Goal: Task Accomplishment & Management: Complete application form

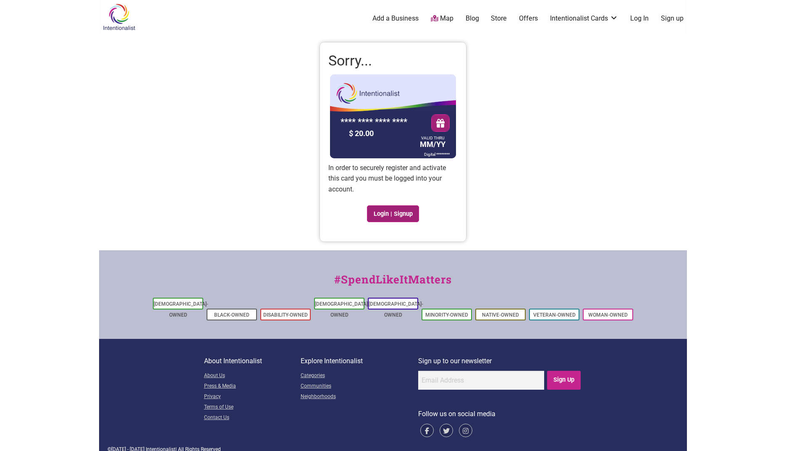
click at [394, 212] on link "Login | Signup" at bounding box center [393, 213] width 52 height 17
click at [668, 21] on link "Sign up" at bounding box center [672, 18] width 23 height 9
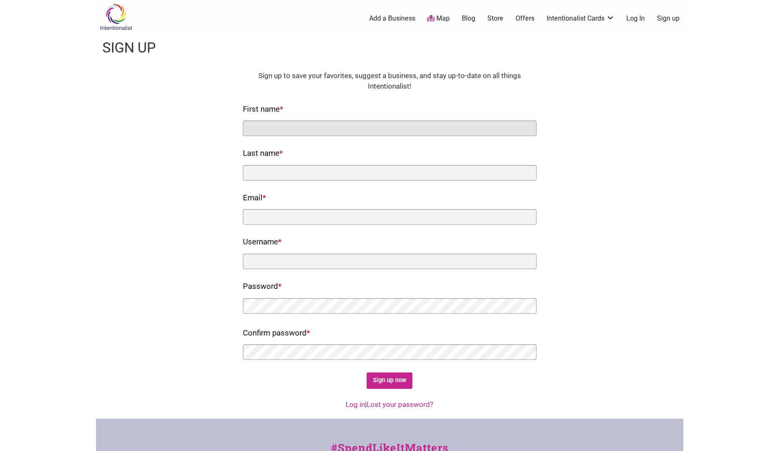
click at [352, 127] on input "First name *" at bounding box center [390, 128] width 294 height 16
type input "Aaron"
type input "Jenkins"
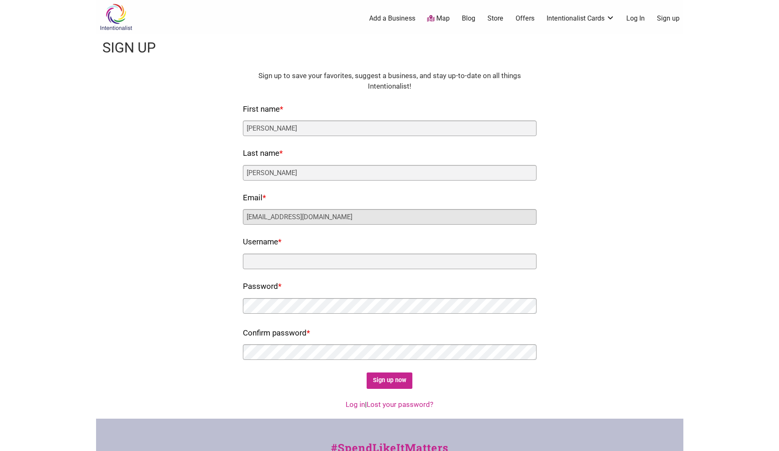
click at [345, 218] on input "jenkinsna21@gmail.com" at bounding box center [390, 217] width 294 height 16
type input "j"
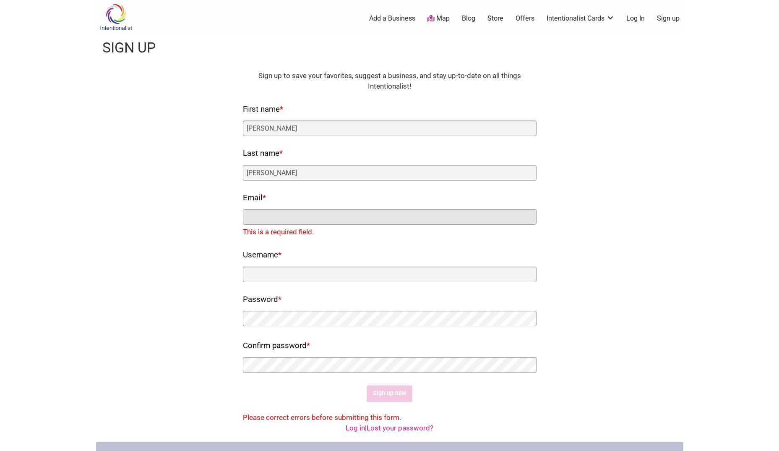
click at [345, 218] on input "Email *" at bounding box center [390, 217] width 294 height 16
type input "Aaron.Jenkins@seattle.gov"
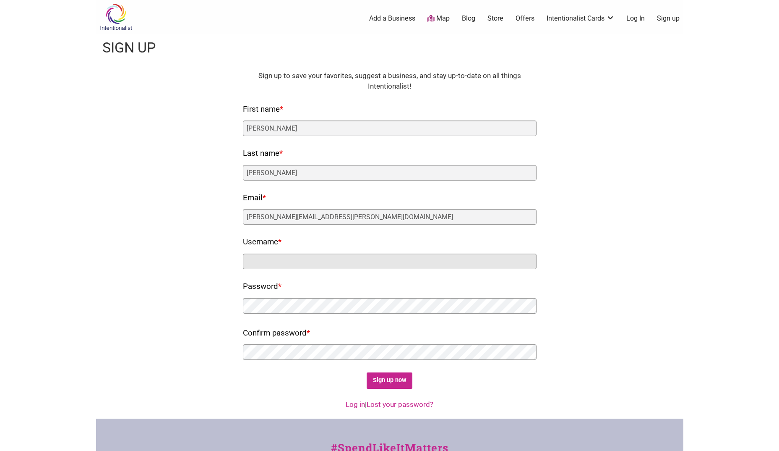
click at [290, 261] on input "Username *" at bounding box center [390, 261] width 294 height 16
type input "Jaenkins"
click at [394, 384] on input "Sign up now" at bounding box center [390, 380] width 46 height 16
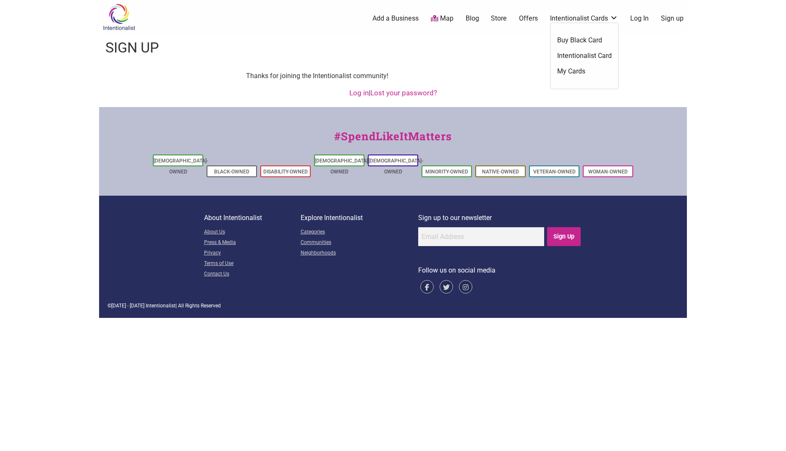
click at [577, 72] on link "My Cards" at bounding box center [584, 71] width 55 height 9
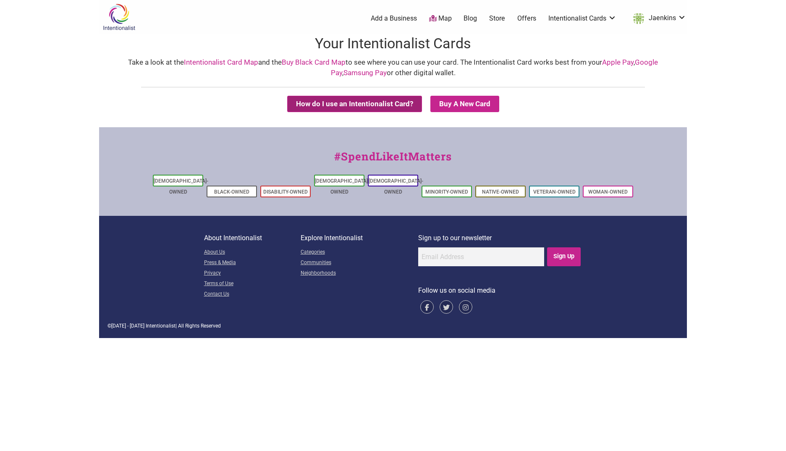
click at [397, 105] on button "How do I use an Intentionalist Card?" at bounding box center [354, 104] width 135 height 16
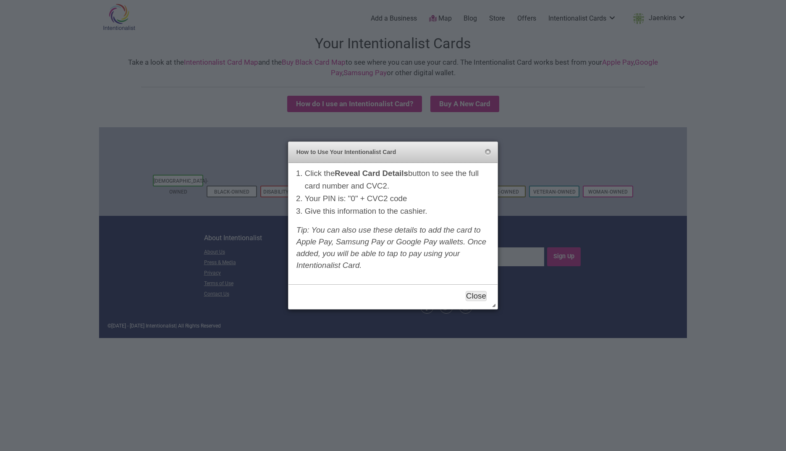
click at [478, 295] on button "Close" at bounding box center [475, 296] width 21 height 10
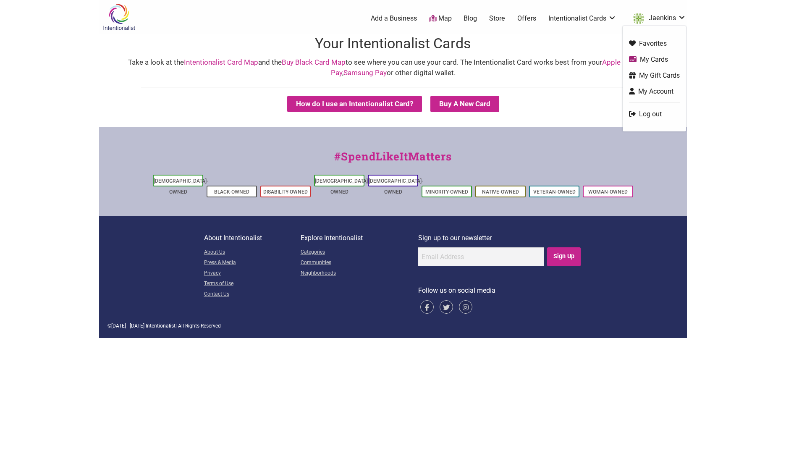
click at [655, 116] on link "Log out" at bounding box center [654, 114] width 51 height 10
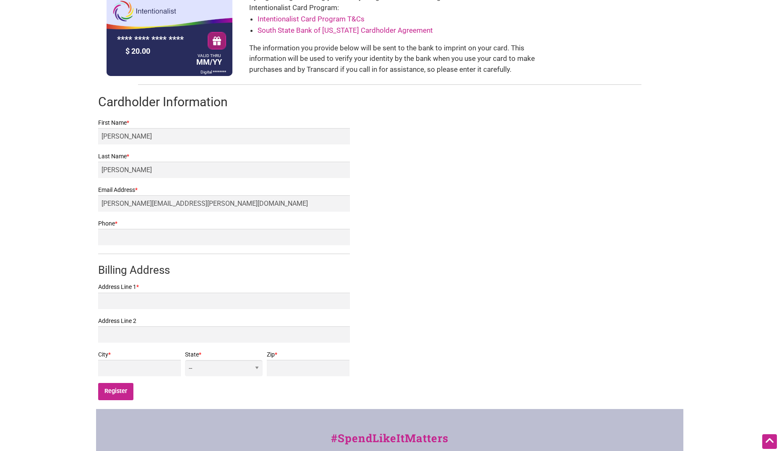
scroll to position [84, 0]
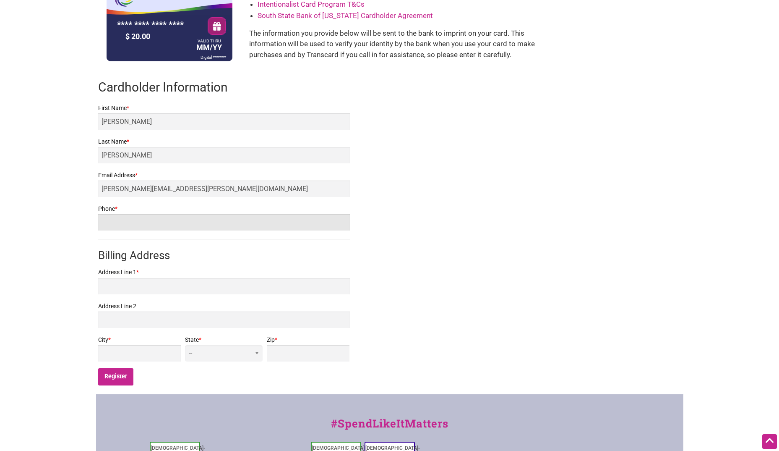
click at [159, 224] on input "Phone *" at bounding box center [224, 222] width 252 height 16
type input "2066964182"
type input "62 Cedar St 309"
type input "Seattle"
select select "WA"
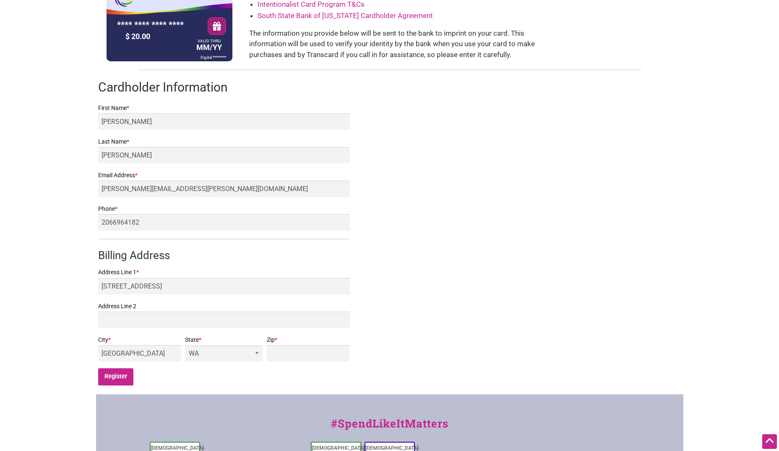
type input "98121"
click at [419, 237] on div "Intentionalist Card Registration **** **** **** **** $ 20.00 VALID THRU MM/YY D…" at bounding box center [390, 173] width 588 height 442
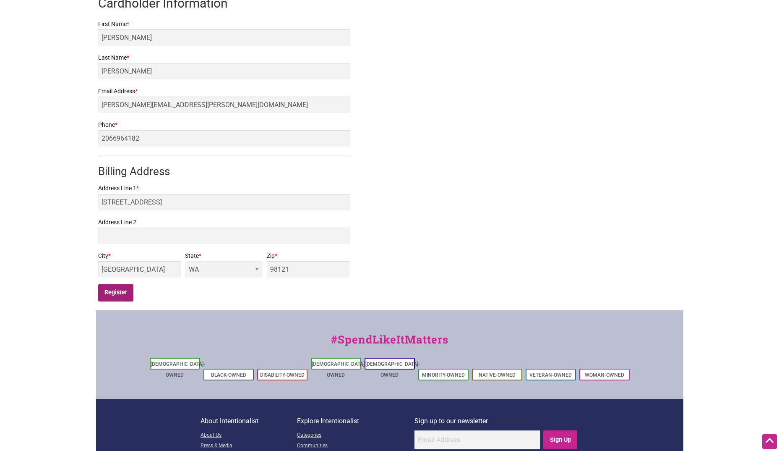
click at [123, 297] on input "Register" at bounding box center [116, 292] width 36 height 17
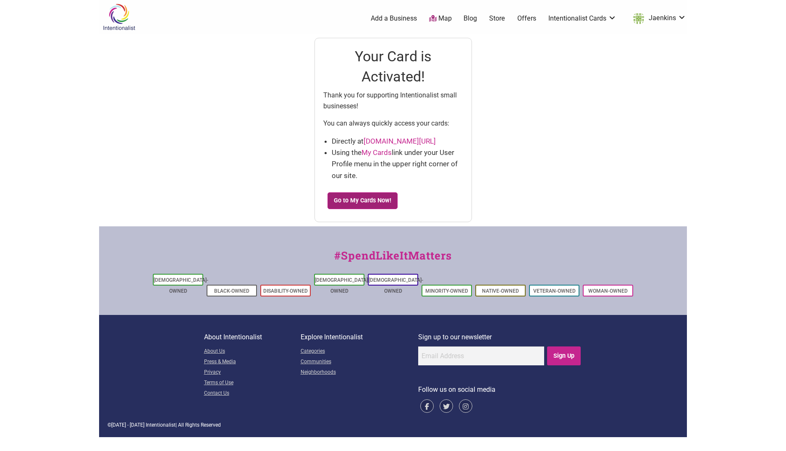
click at [380, 200] on link "Go to My Cards Now!" at bounding box center [362, 200] width 71 height 17
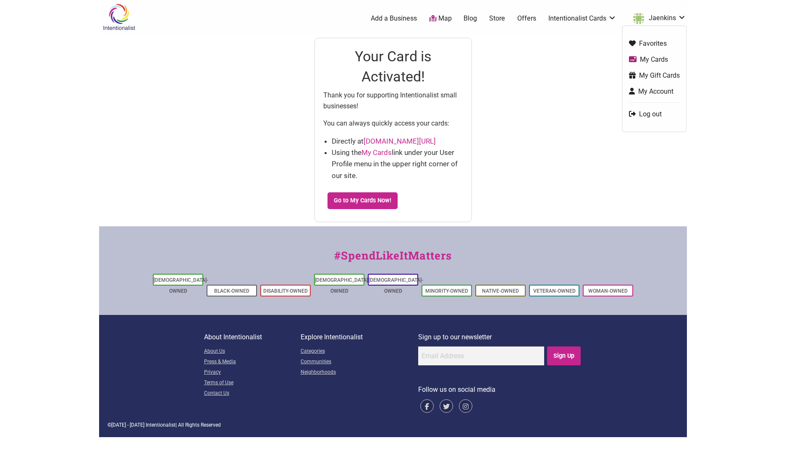
click at [676, 18] on link "Jaenkins" at bounding box center [656, 18] width 57 height 15
click at [645, 116] on link "Log out" at bounding box center [654, 114] width 51 height 10
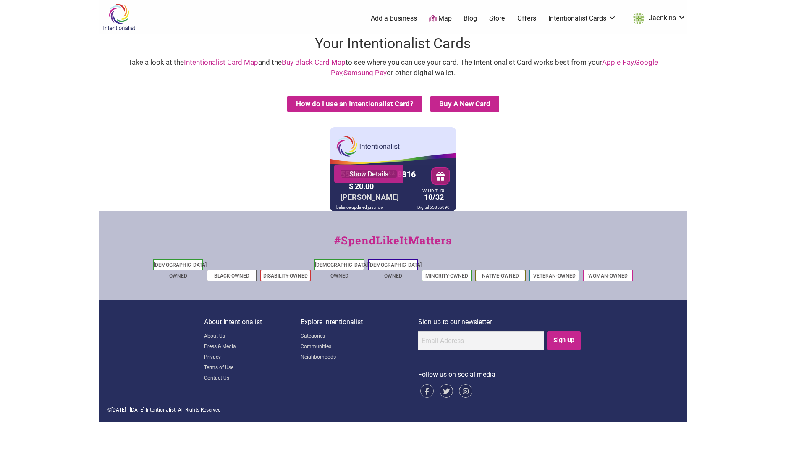
click at [375, 175] on link "Show Details" at bounding box center [368, 174] width 57 height 8
